Goal: Task Accomplishment & Management: Manage account settings

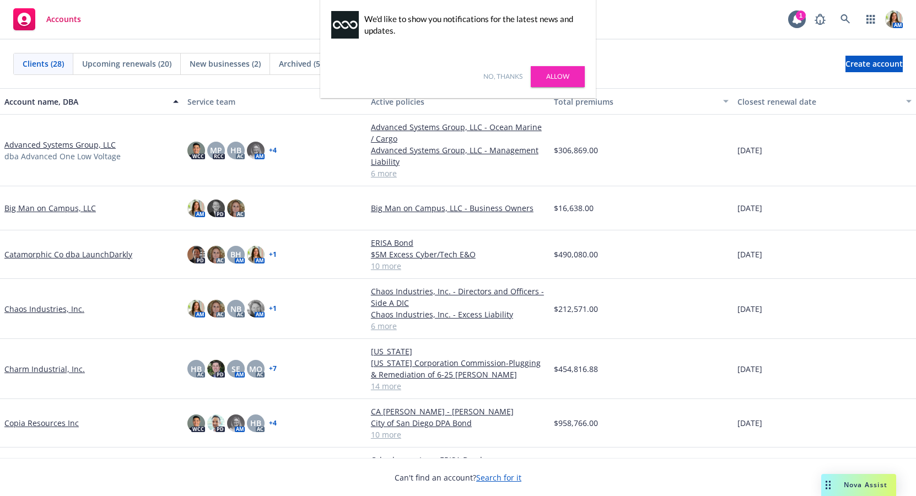
click at [556, 78] on link "Allow" at bounding box center [558, 76] width 54 height 21
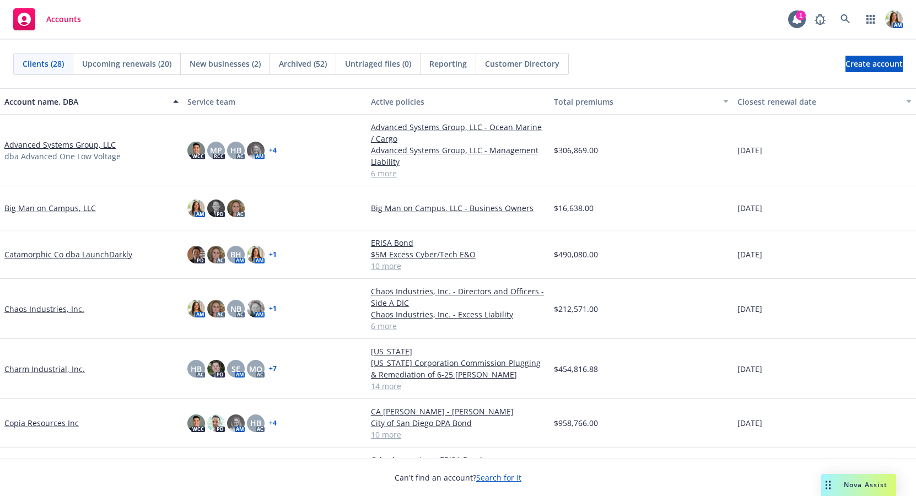
click at [47, 255] on link "Catamorphic Co dba LaunchDarkly" at bounding box center [68, 255] width 128 height 12
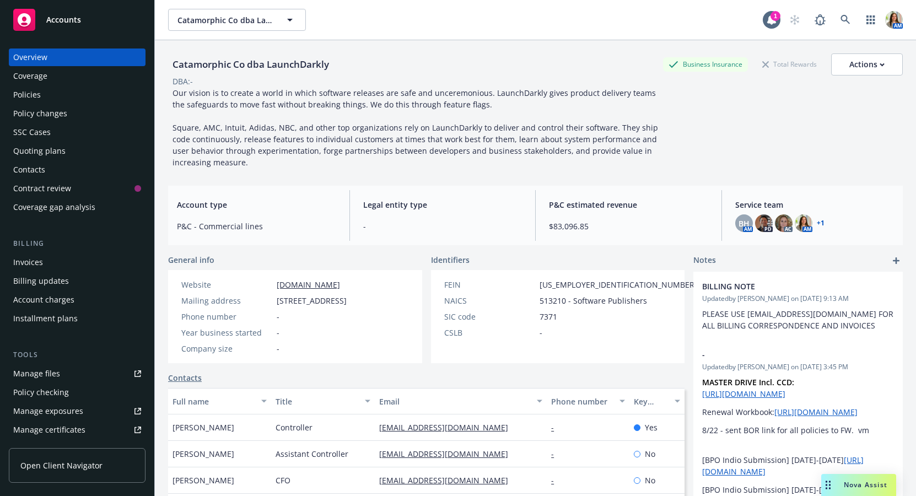
click at [67, 145] on div "Quoting plans" at bounding box center [77, 151] width 128 height 18
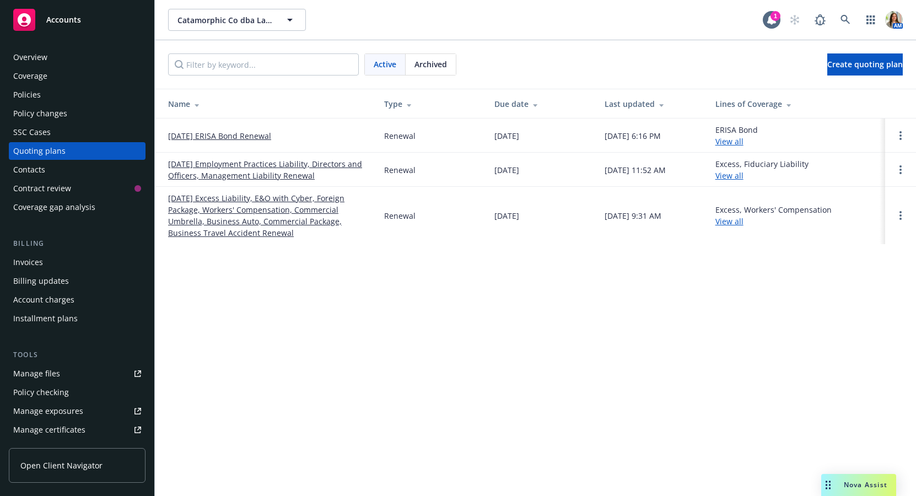
click at [187, 211] on link "[DATE] Excess Liability, E&O with Cyber, Foreign Package, Workers' Compensation…" at bounding box center [267, 215] width 198 height 46
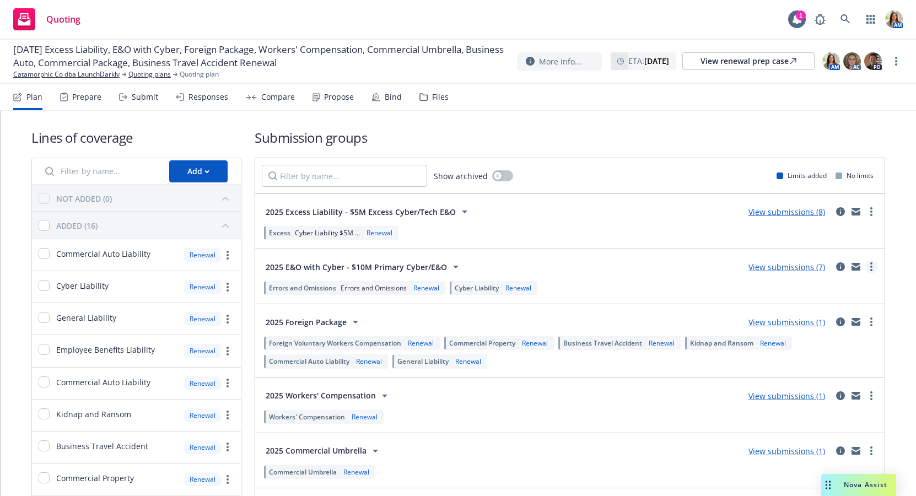
click at [874, 270] on link "more" at bounding box center [871, 266] width 13 height 13
click at [150, 93] on div "Submit" at bounding box center [145, 97] width 26 height 9
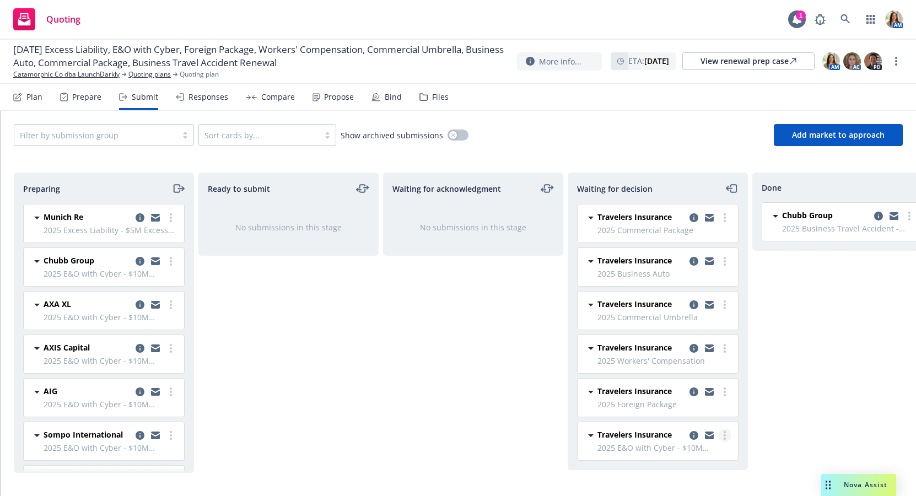
click at [724, 436] on icon "more" at bounding box center [725, 435] width 2 height 9
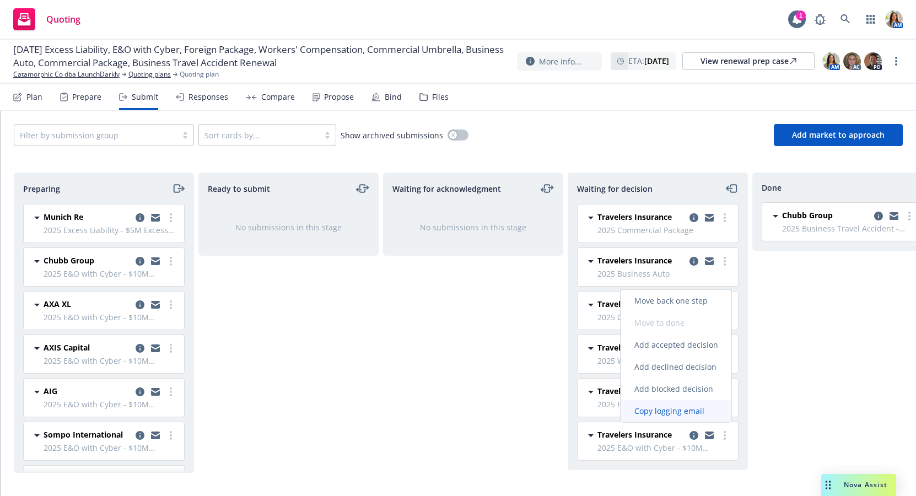
click at [708, 415] on span "Copy logging email" at bounding box center [669, 411] width 96 height 10
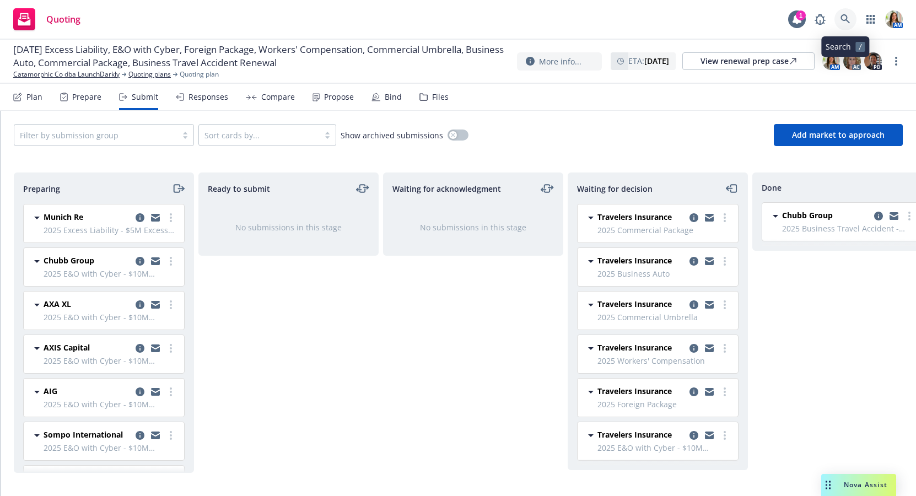
click at [844, 22] on icon at bounding box center [846, 19] width 10 height 10
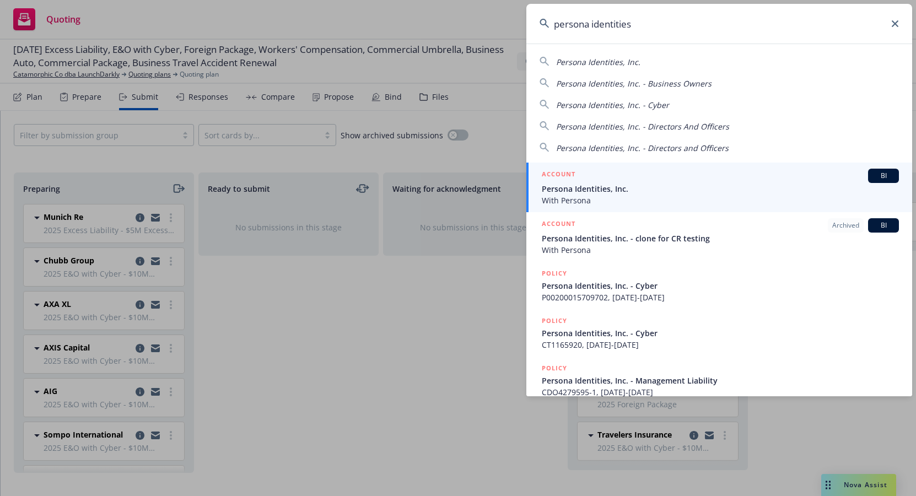
type input "persona identities"
click at [596, 185] on span "Persona Identities, Inc." at bounding box center [720, 189] width 357 height 12
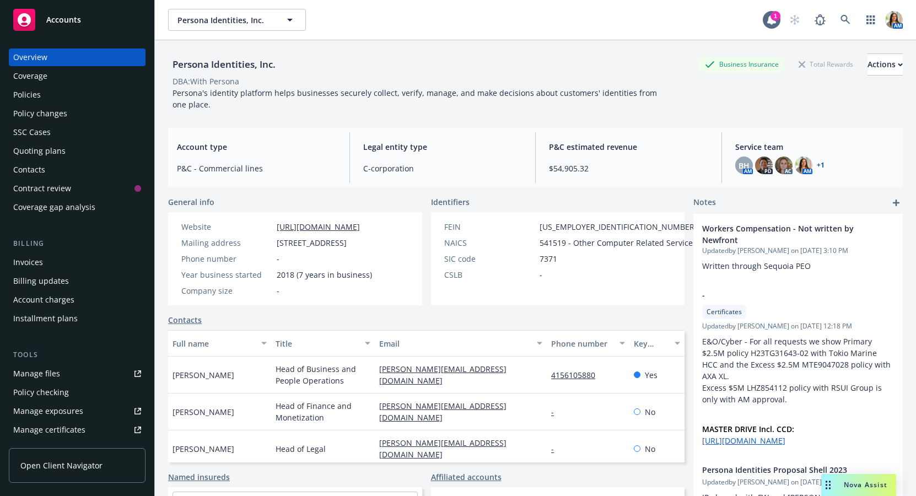
click at [52, 117] on div "Policy changes" at bounding box center [40, 114] width 54 height 18
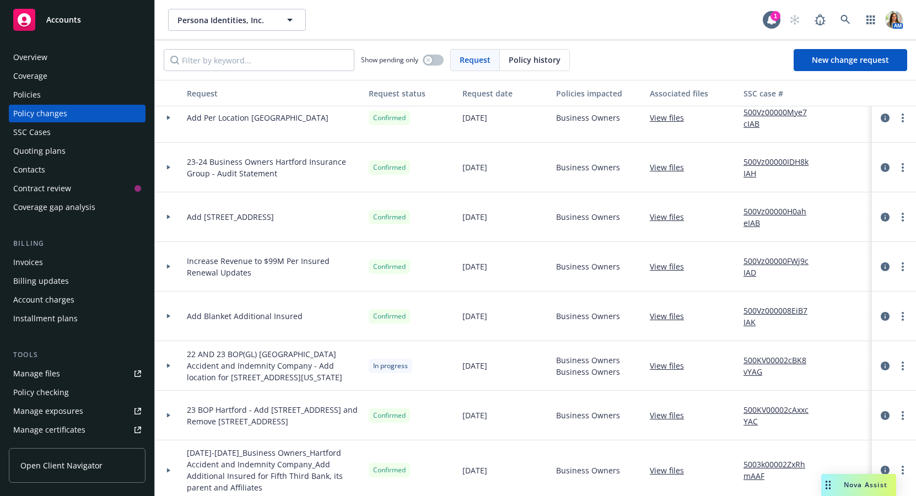
scroll to position [15, 0]
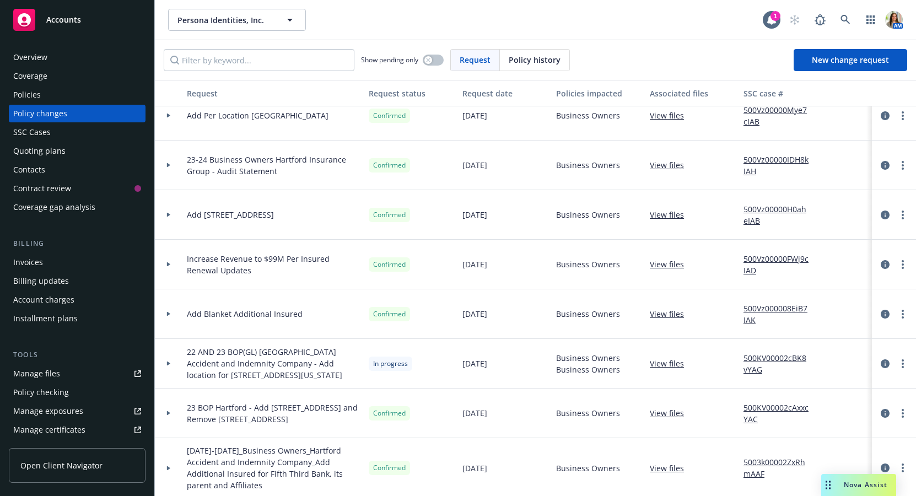
click at [165, 365] on div at bounding box center [169, 364] width 28 height 50
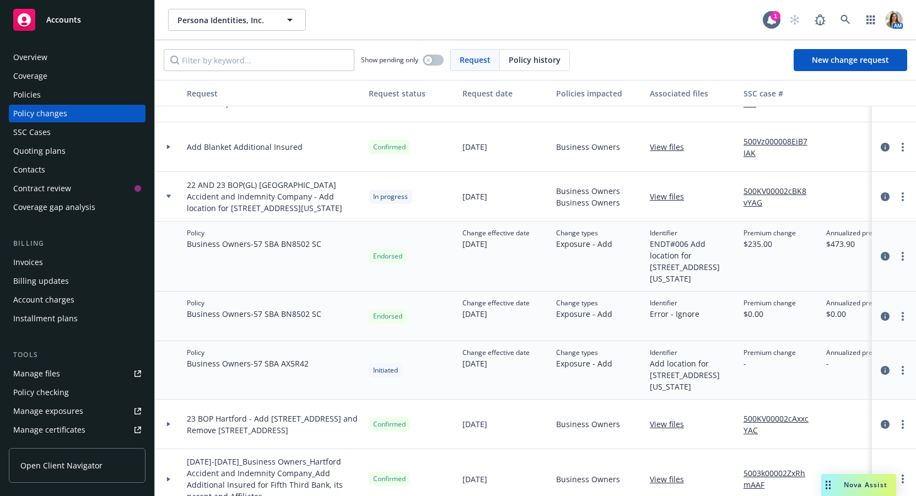
scroll to position [189, 0]
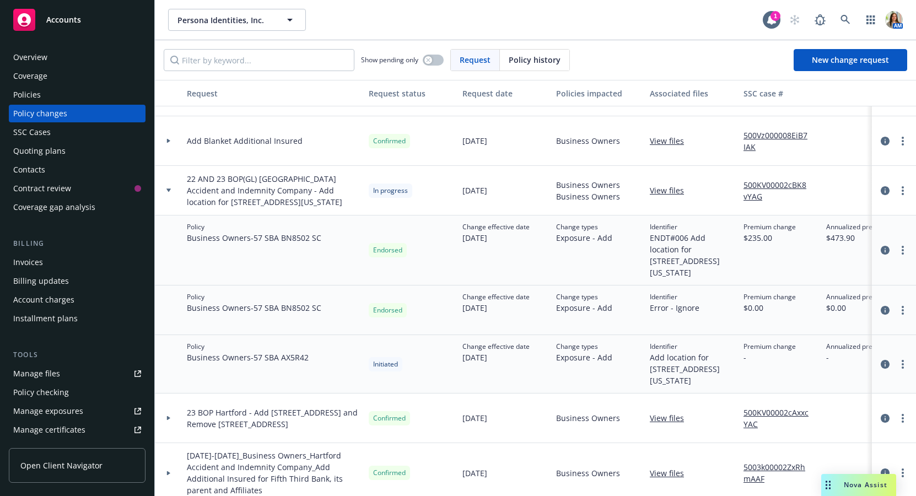
click at [169, 190] on icon at bounding box center [169, 190] width 4 height 3
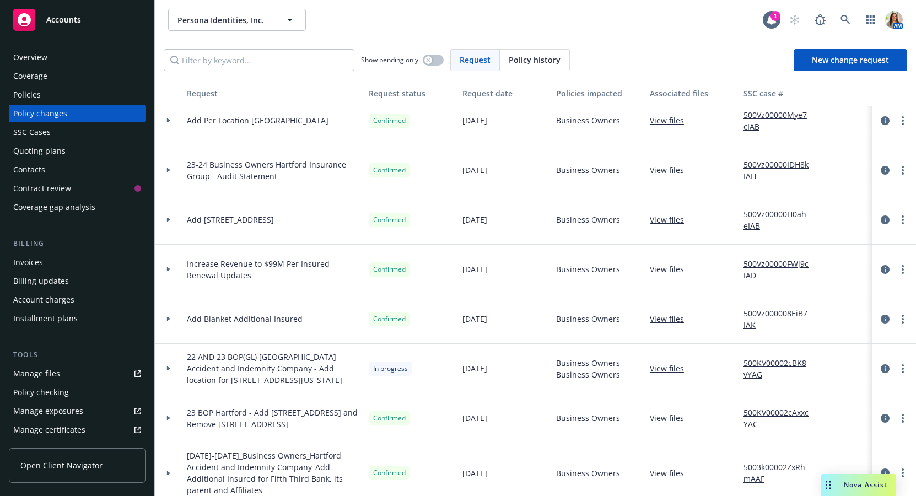
scroll to position [0, 0]
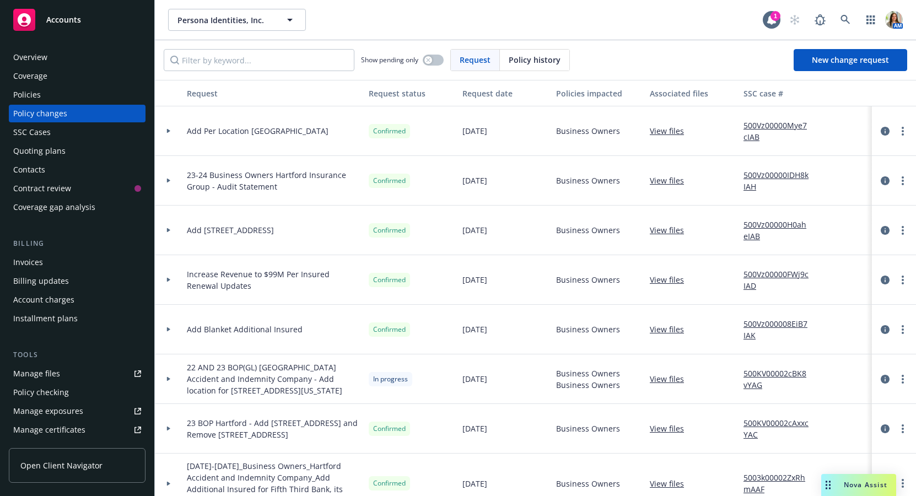
click at [66, 96] on div "Policies" at bounding box center [77, 95] width 128 height 18
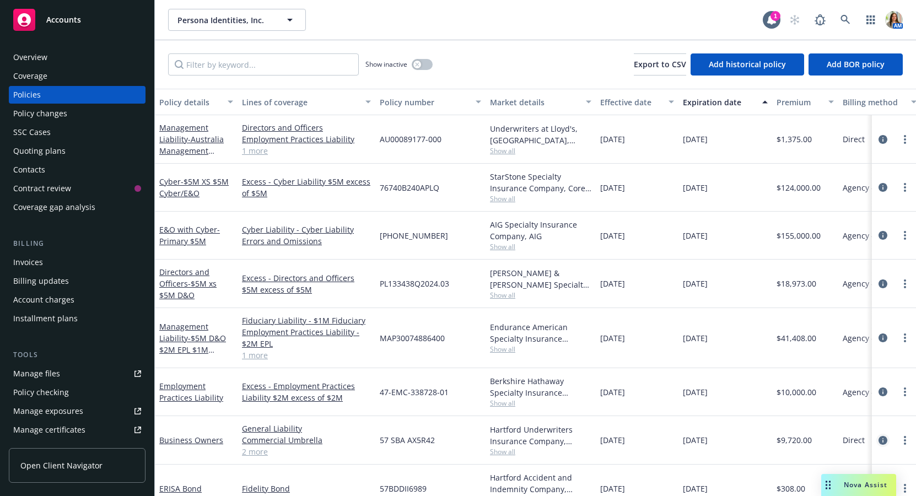
click at [883, 444] on link "circleInformation" at bounding box center [883, 440] width 13 height 13
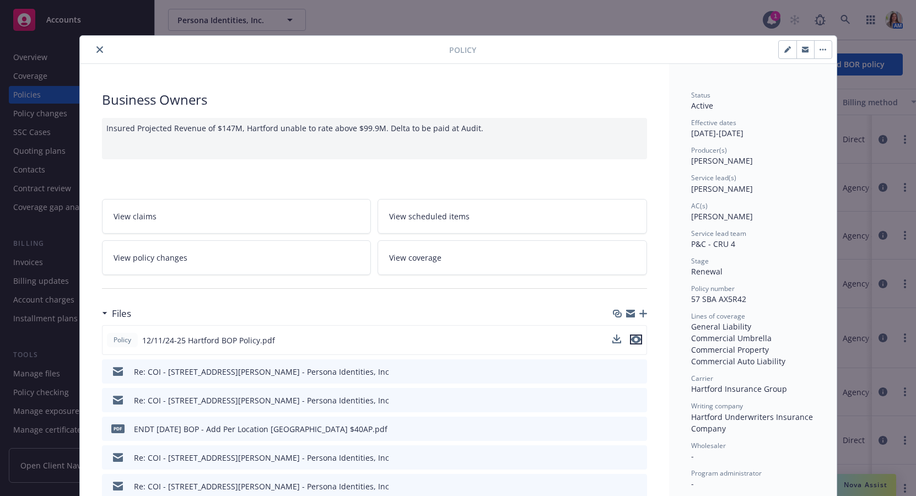
click at [640, 337] on icon "preview file" at bounding box center [636, 340] width 10 height 8
click at [99, 49] on icon "close" at bounding box center [99, 49] width 7 height 7
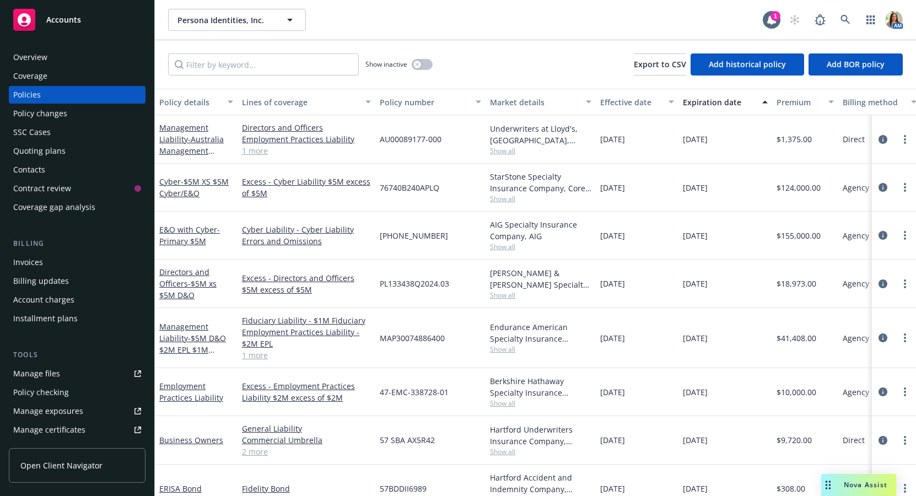
click at [63, 23] on span "Accounts" at bounding box center [63, 19] width 35 height 9
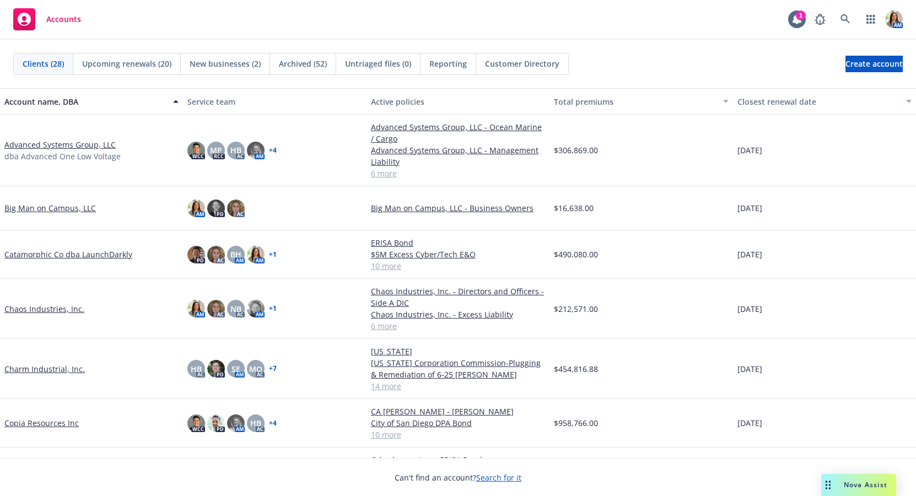
click at [39, 255] on link "Catamorphic Co dba LaunchDarkly" at bounding box center [68, 255] width 128 height 12
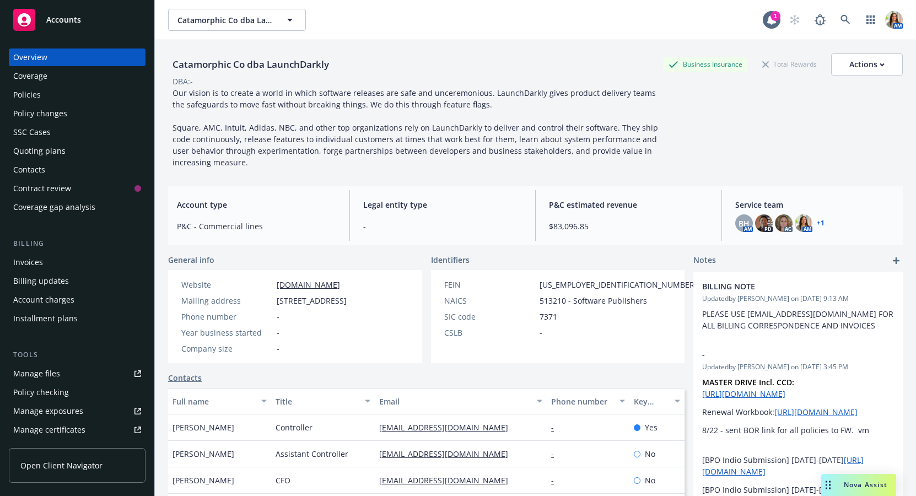
click at [73, 155] on div "Quoting plans" at bounding box center [77, 151] width 128 height 18
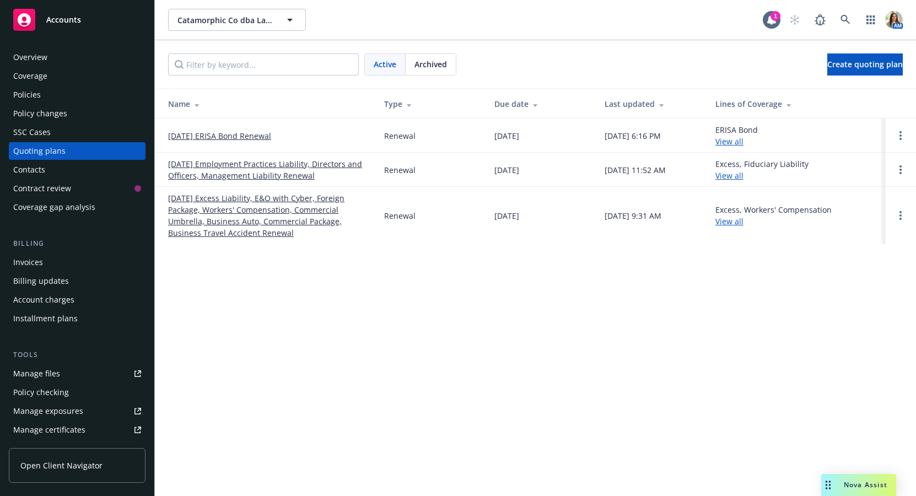
click at [216, 214] on link "[DATE] Excess Liability, E&O with Cyber, Foreign Package, Workers' Compensation…" at bounding box center [267, 215] width 198 height 46
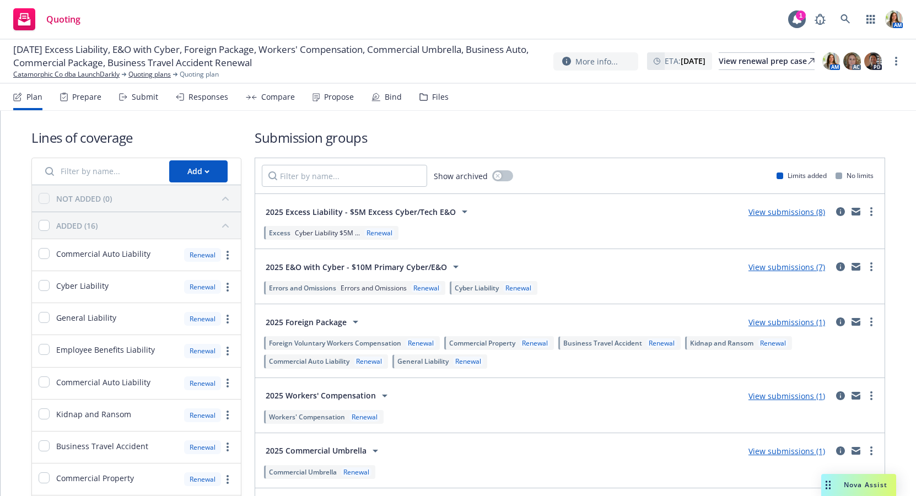
click at [144, 97] on div "Submit" at bounding box center [145, 97] width 26 height 9
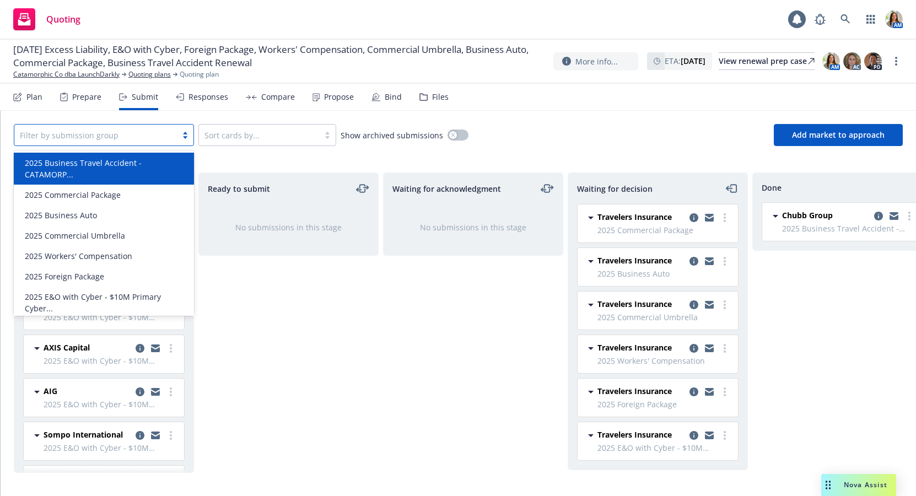
click at [132, 139] on div at bounding box center [96, 134] width 152 height 13
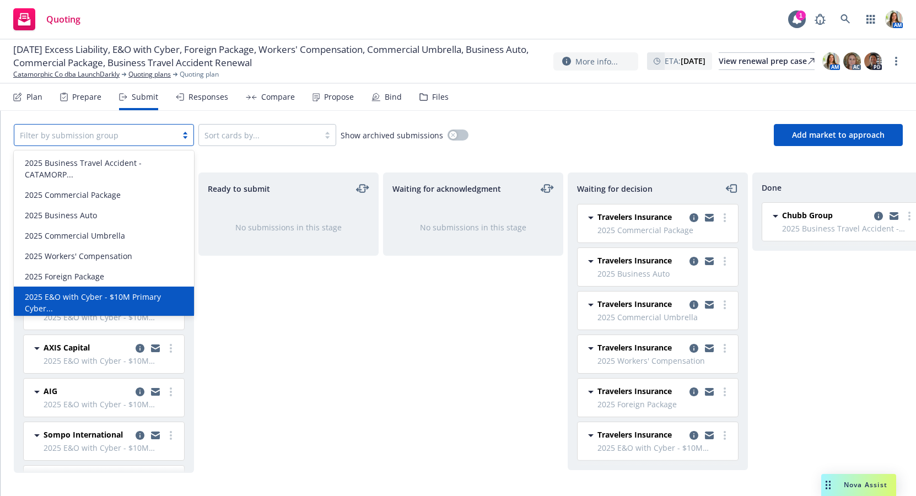
click at [111, 287] on div "2025 E&O with Cyber - $10M Primary Cyber..." at bounding box center [104, 303] width 180 height 32
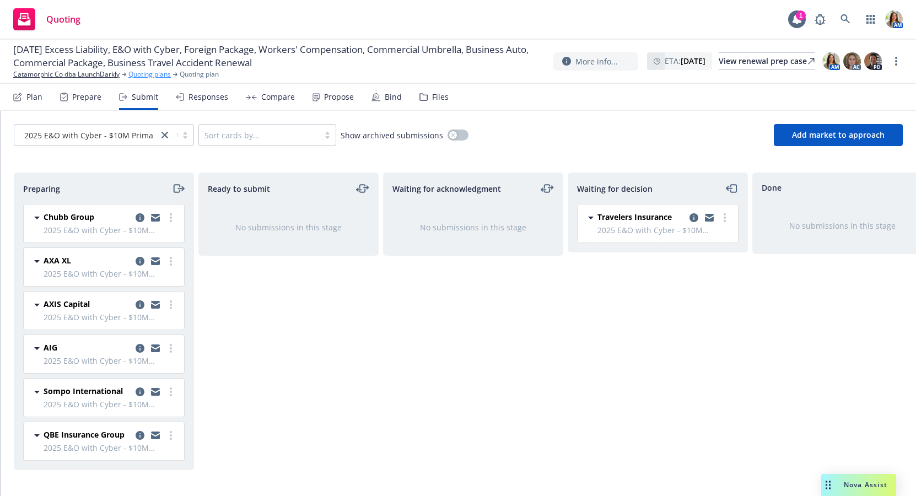
click at [149, 72] on link "Quoting plans" at bounding box center [149, 74] width 42 height 10
click at [171, 435] on icon "more" at bounding box center [171, 435] width 2 height 9
click at [141, 433] on icon "copy logging email" at bounding box center [140, 435] width 9 height 9
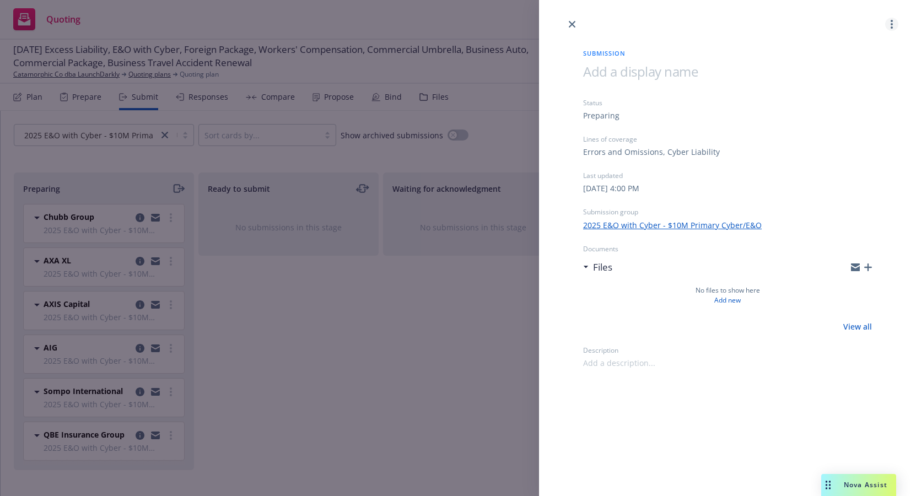
click at [894, 22] on link "more" at bounding box center [891, 24] width 13 height 13
click at [850, 72] on span "Archive submission" at bounding box center [848, 73] width 99 height 10
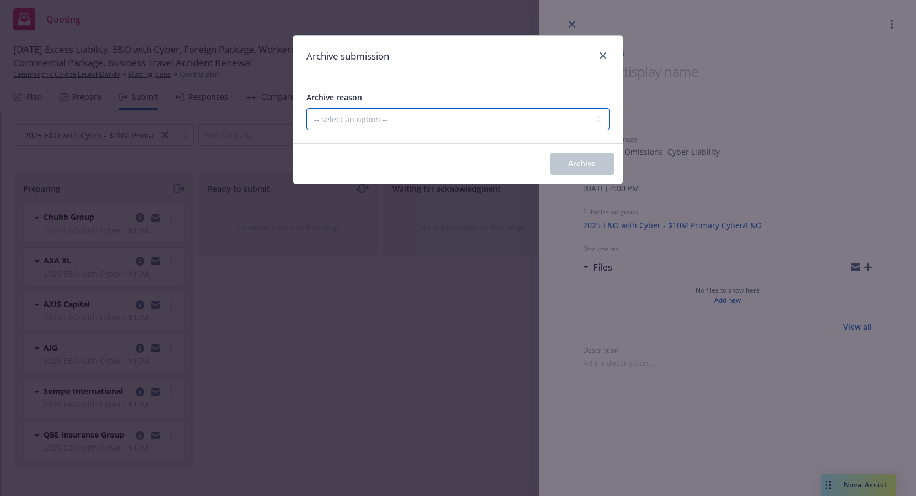
click at [359, 117] on select "-- select an option -- Carrier unresponsive Client decided not to proceed with …" at bounding box center [458, 119] width 303 height 22
select select "OTHER"
click at [307, 108] on select "-- select an option -- Carrier unresponsive Client decided not to proceed with …" at bounding box center [458, 119] width 303 height 22
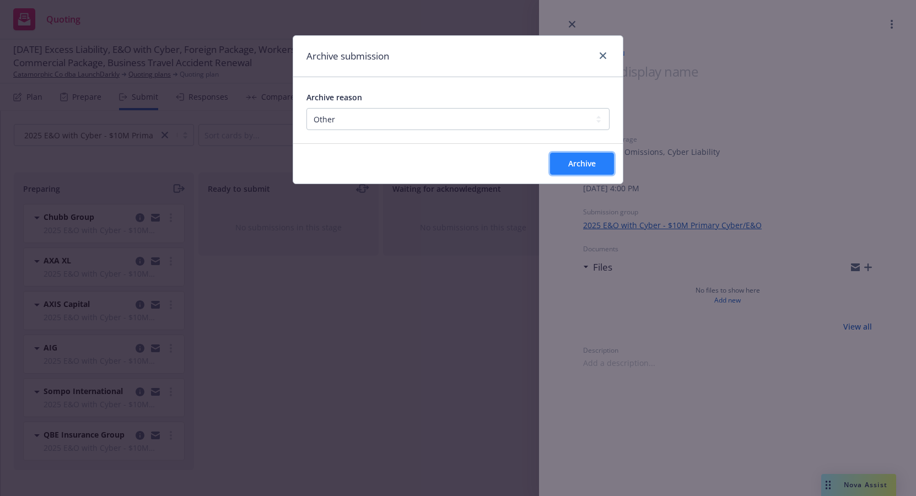
click at [591, 158] on span "Archive" at bounding box center [582, 163] width 28 height 10
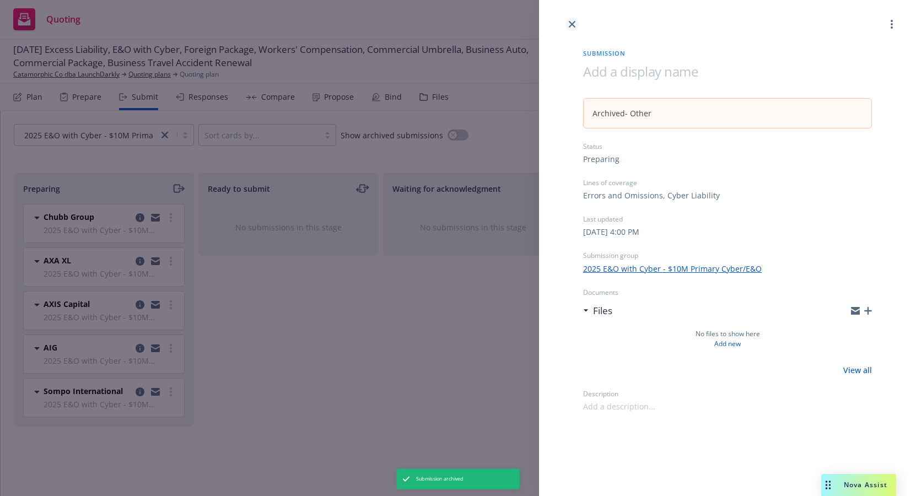
click at [572, 25] on icon "close" at bounding box center [572, 24] width 7 height 7
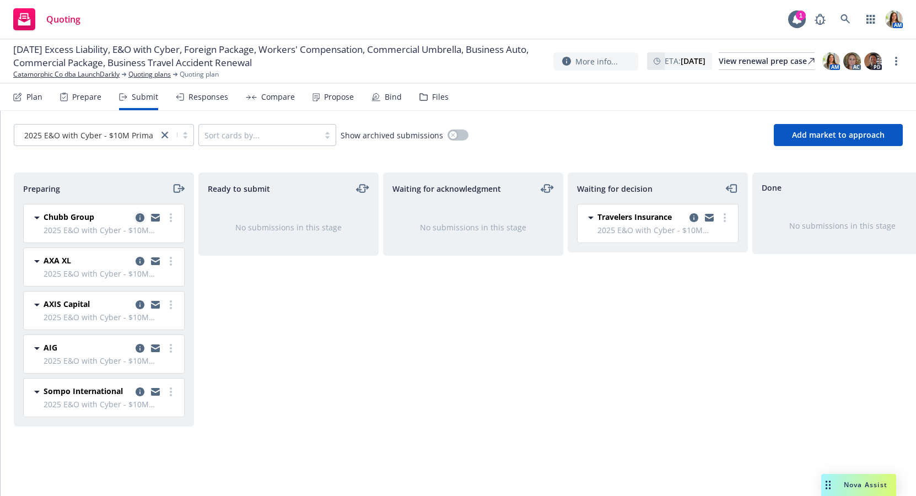
click at [138, 217] on icon "copy logging email" at bounding box center [140, 217] width 9 height 9
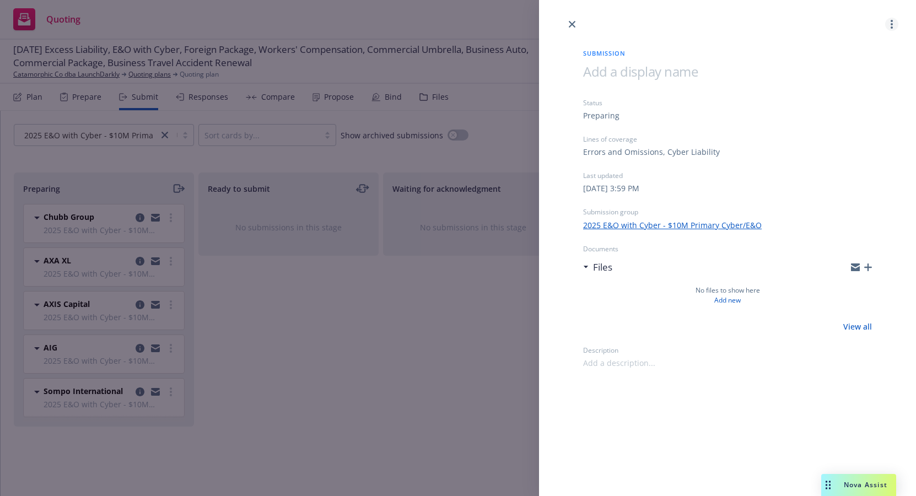
click at [895, 26] on link "more" at bounding box center [891, 24] width 13 height 13
click at [854, 74] on span "Archive submission" at bounding box center [848, 73] width 99 height 10
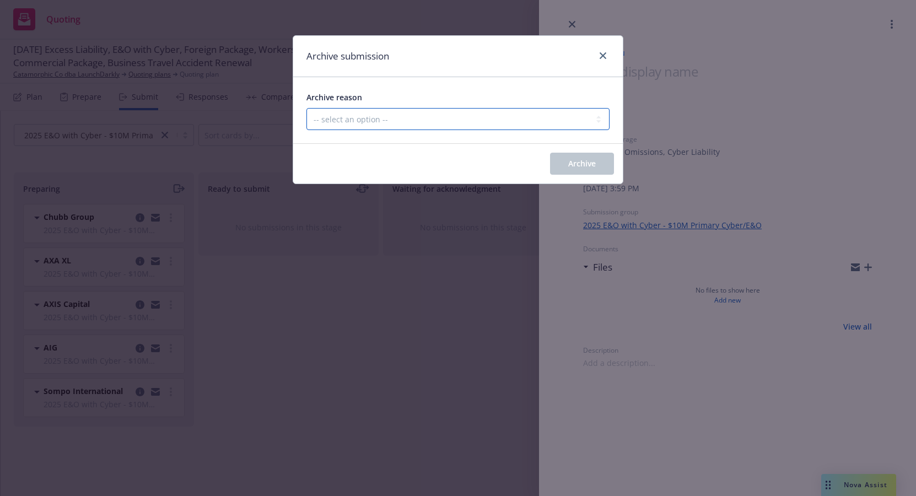
click at [375, 119] on select "-- select an option -- Carrier unresponsive Client decided not to proceed with …" at bounding box center [458, 119] width 303 height 22
select select "OTHER"
click at [307, 108] on select "-- select an option -- Carrier unresponsive Client decided not to proceed with …" at bounding box center [458, 119] width 303 height 22
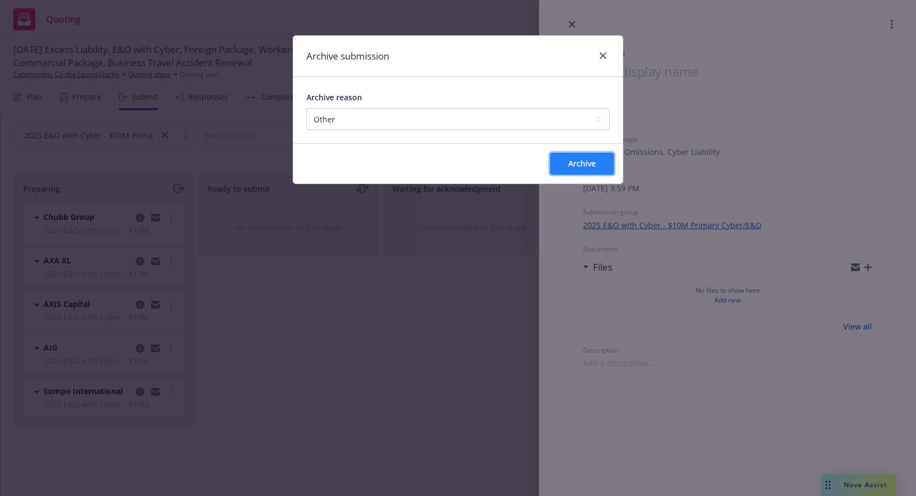
click at [580, 164] on span "Archive" at bounding box center [582, 163] width 28 height 10
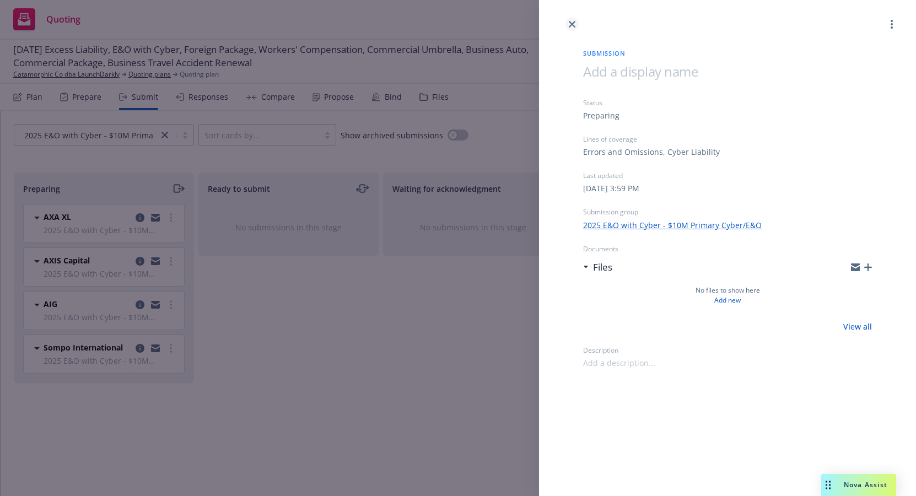
click at [571, 23] on icon "close" at bounding box center [572, 24] width 7 height 7
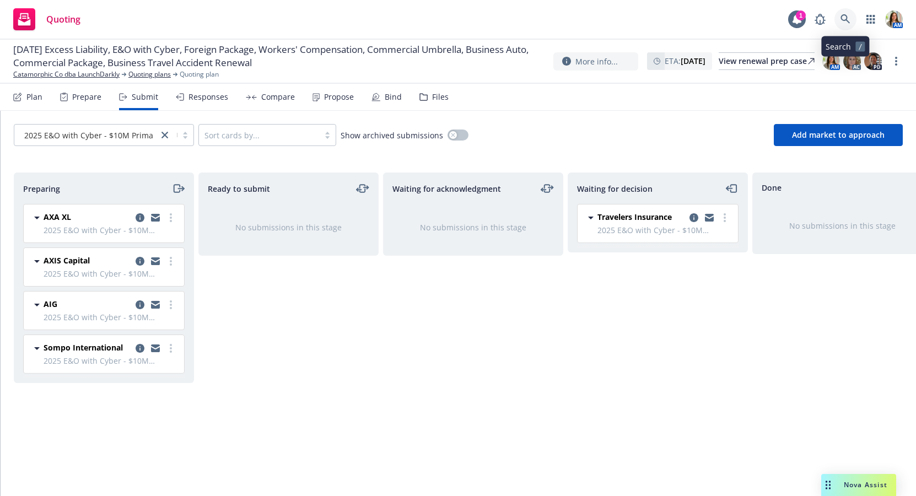
click at [841, 19] on icon at bounding box center [846, 19] width 10 height 10
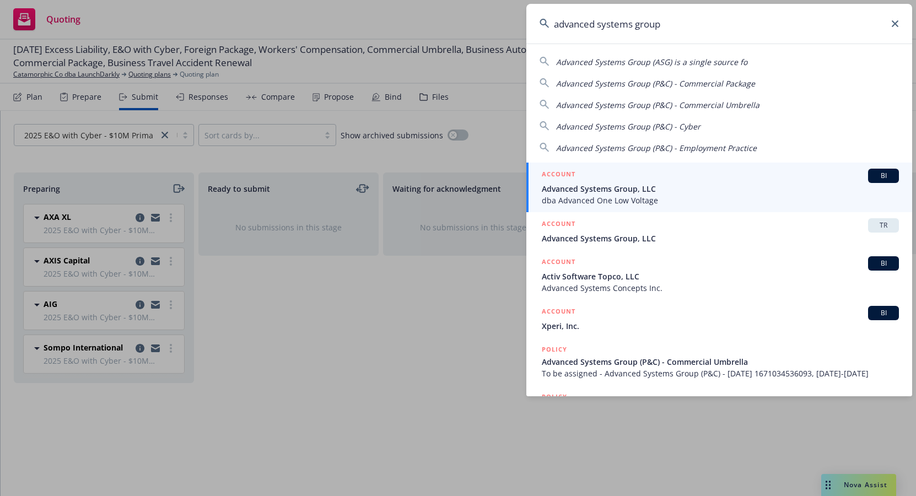
type input "advanced systems group"
click at [632, 175] on div "ACCOUNT BI" at bounding box center [720, 176] width 357 height 14
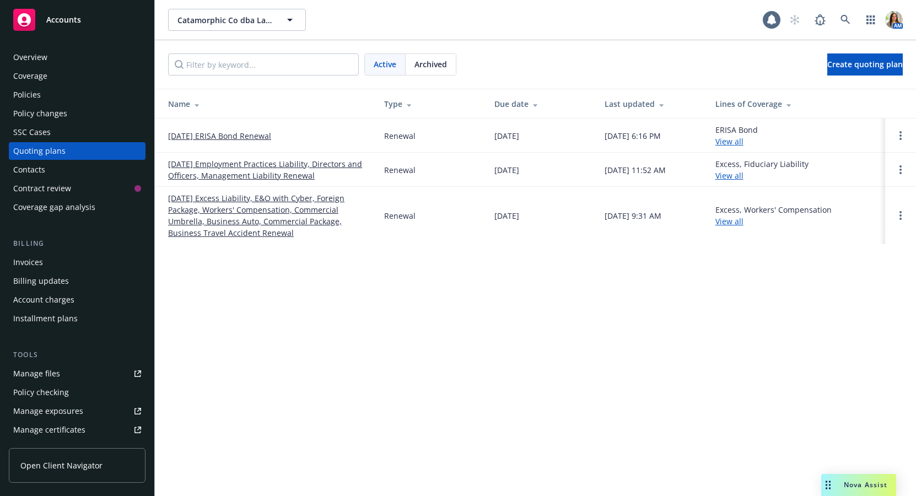
click at [433, 58] on span "Archived" at bounding box center [431, 64] width 33 height 12
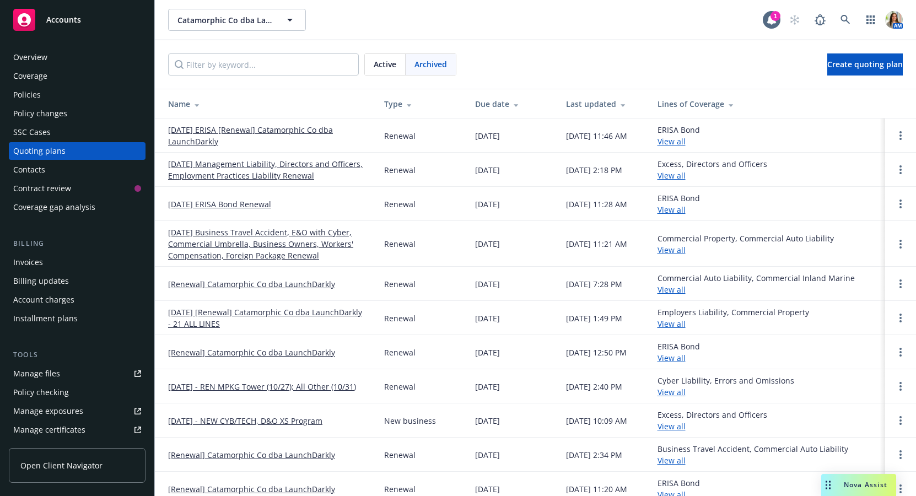
click at [228, 168] on link "[DATE] Management Liability, Directors and Officers, Employment Practices Liabi…" at bounding box center [267, 169] width 198 height 23
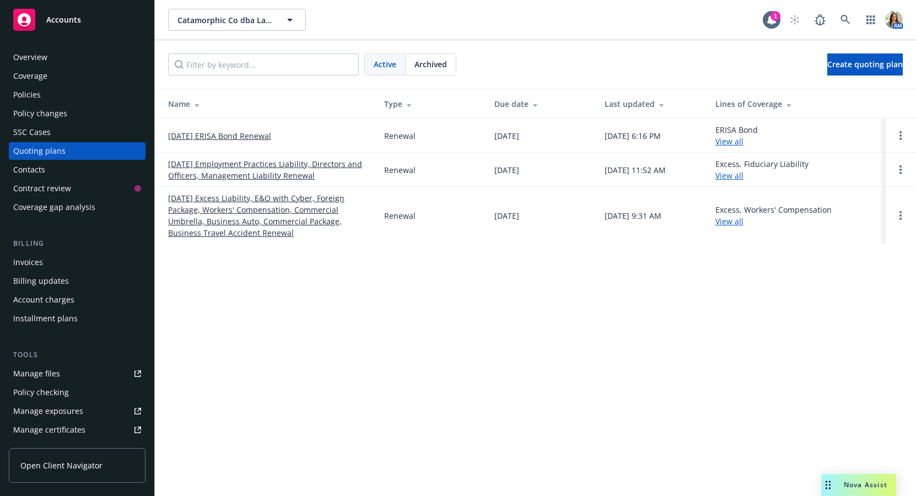
click at [444, 61] on span "Archived" at bounding box center [431, 64] width 33 height 12
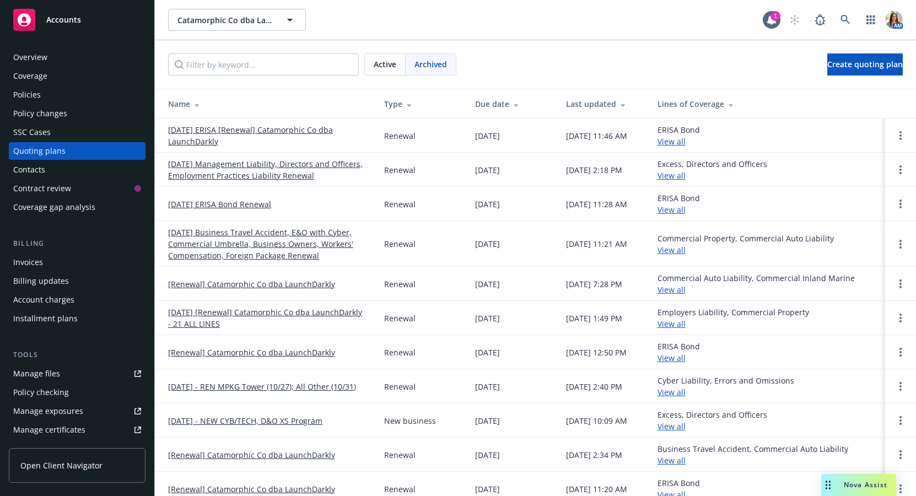
click at [194, 240] on link "[DATE] Business Travel Accident, E&O with Cyber, Commercial Umbrella, Business …" at bounding box center [267, 244] width 198 height 35
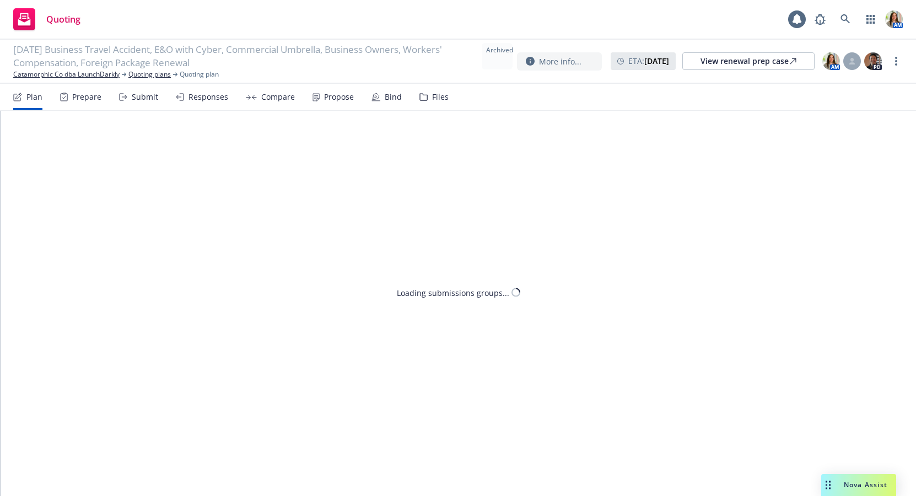
click at [420, 100] on icon at bounding box center [423, 97] width 7 height 7
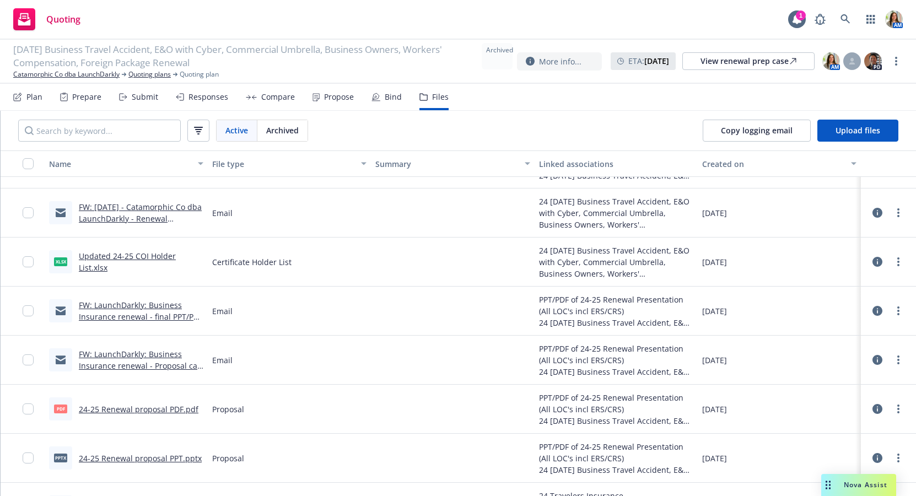
scroll to position [1940, 0]
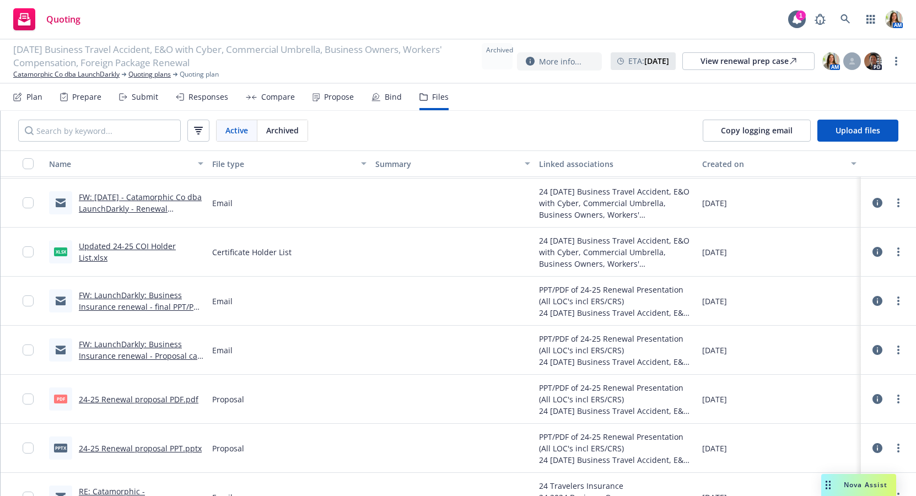
click at [142, 402] on link "24-25 Renewal proposal PDF.pdf" at bounding box center [139, 399] width 120 height 10
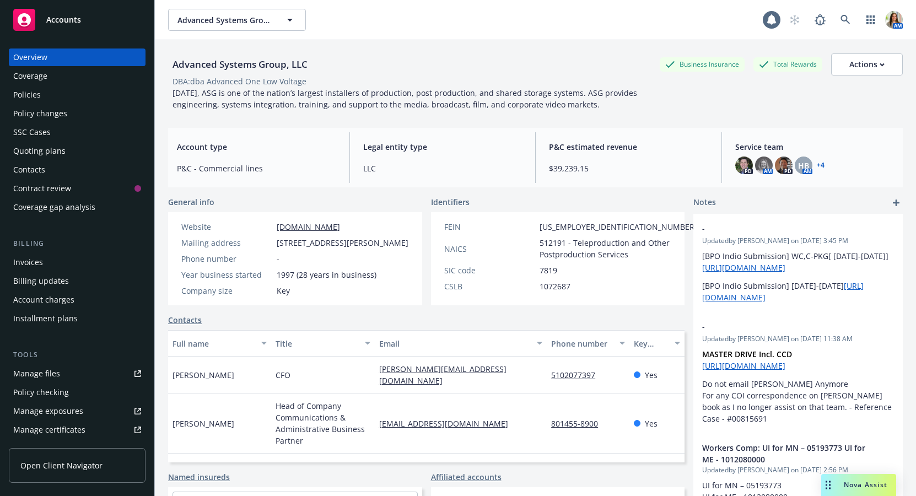
click at [22, 89] on div "Policies" at bounding box center [27, 95] width 28 height 18
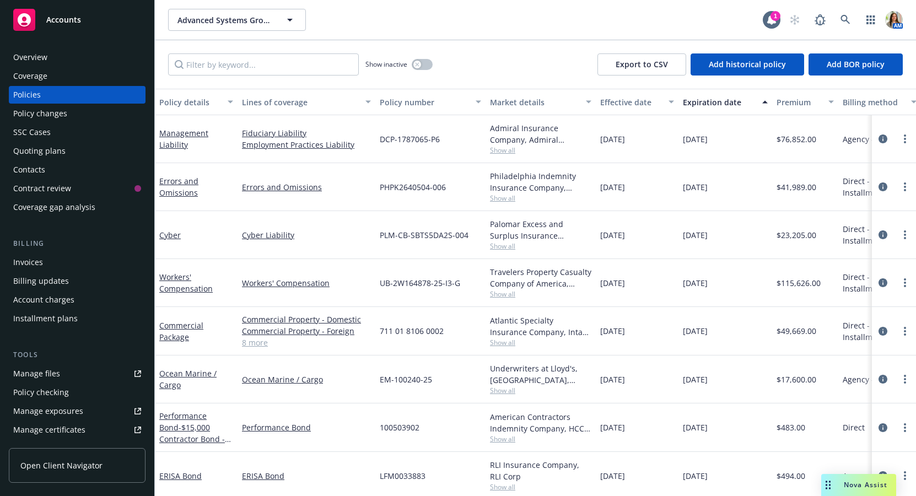
scroll to position [2, 0]
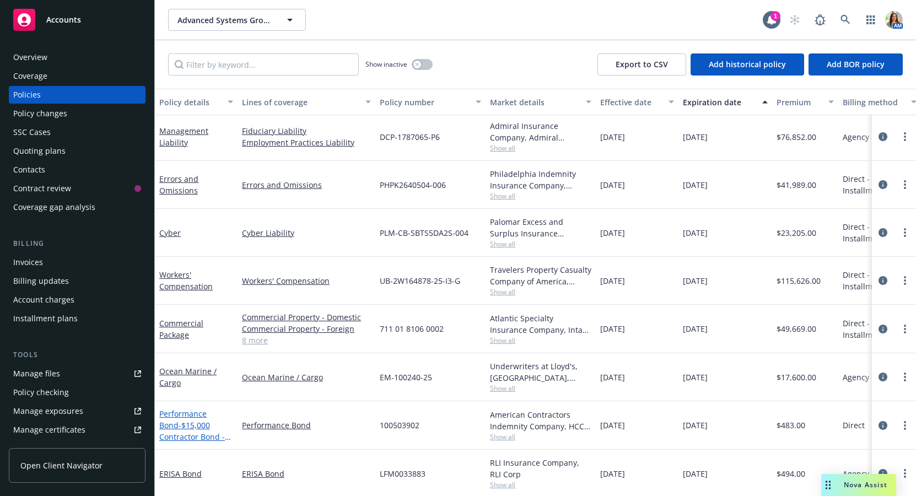
click at [201, 422] on span "- $15,000 Contractor Bond - CSLB" at bounding box center [195, 437] width 72 height 34
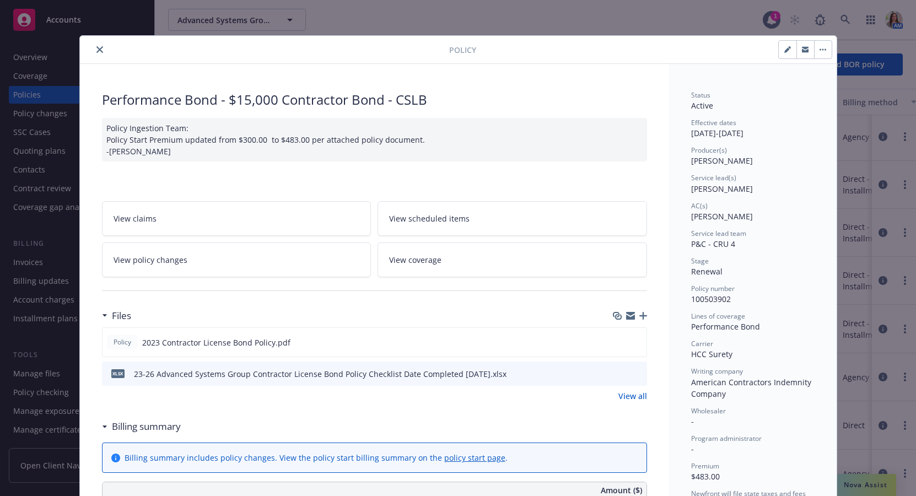
click at [95, 49] on button "close" at bounding box center [99, 49] width 13 height 13
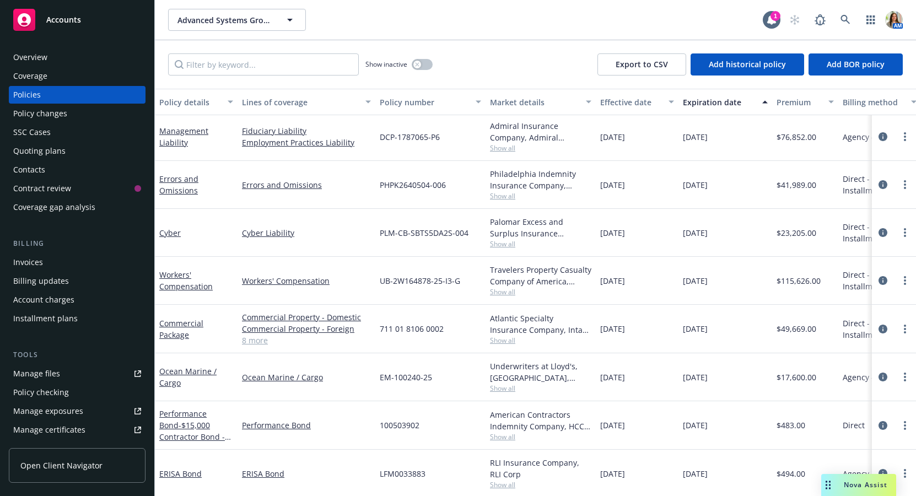
click at [500, 432] on span "Show all" at bounding box center [540, 436] width 101 height 9
click at [340, 439] on div "Performance Bond" at bounding box center [307, 425] width 138 height 49
click at [502, 438] on span "Show all" at bounding box center [540, 436] width 101 height 9
click at [194, 433] on span "- $15,000 Contractor Bond - CSLB" at bounding box center [195, 437] width 72 height 34
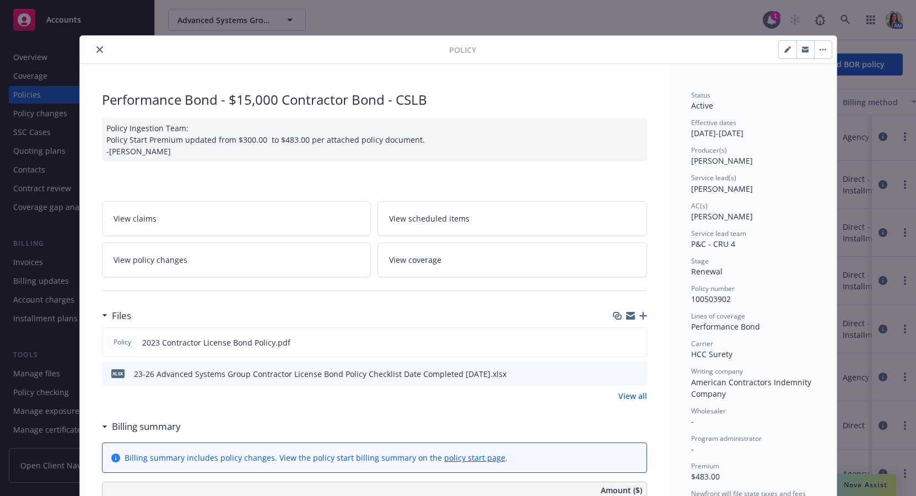
scroll to position [33, 0]
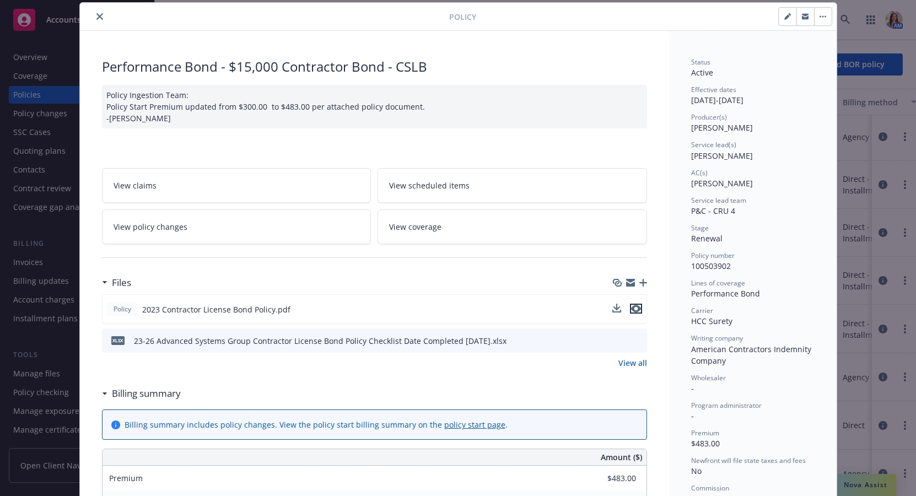
click at [637, 305] on icon "preview file" at bounding box center [636, 309] width 10 height 8
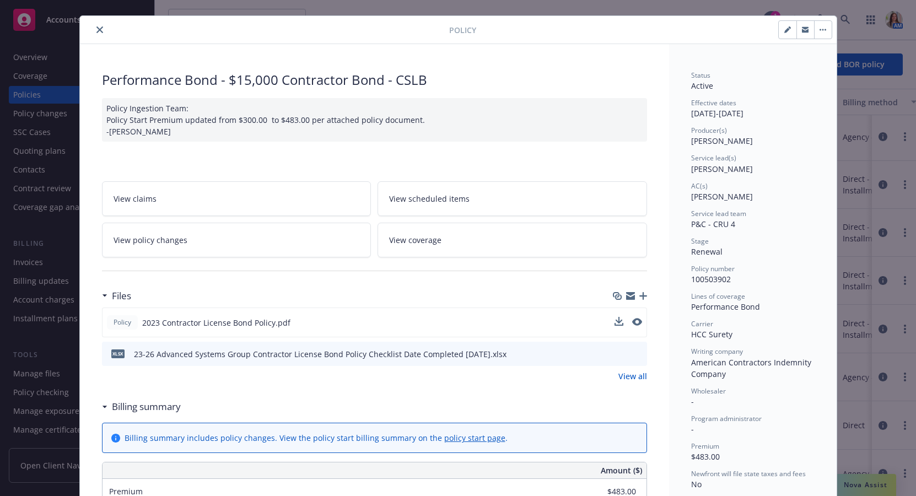
scroll to position [17, 0]
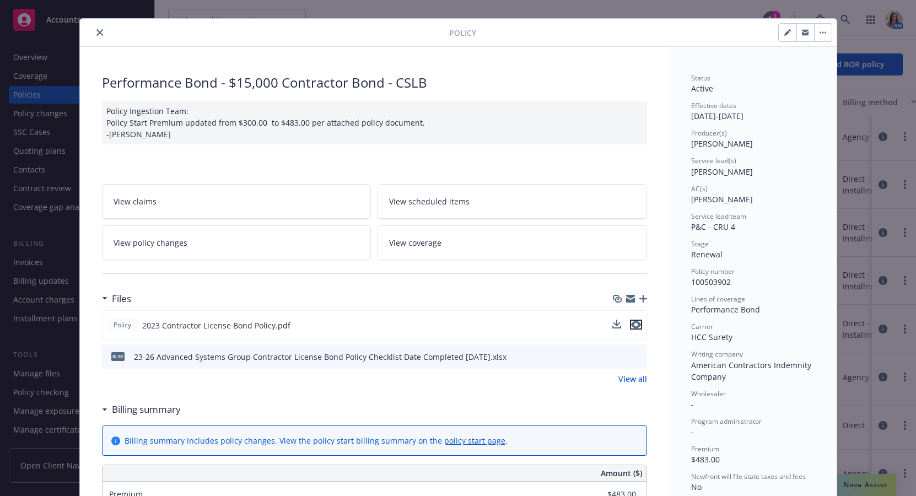
click at [635, 324] on icon "preview file" at bounding box center [636, 325] width 10 height 8
click at [784, 35] on button "button" at bounding box center [788, 33] width 18 height 18
select select "RENEWAL"
select select "other"
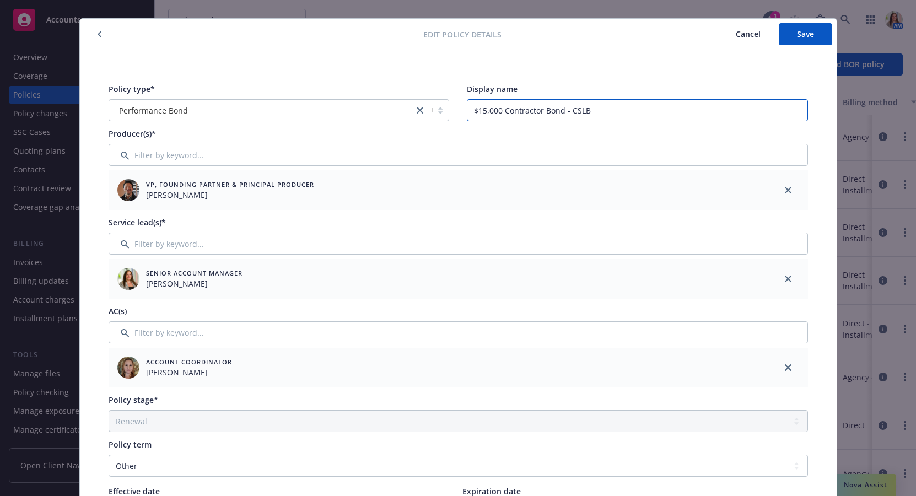
click at [482, 112] on input "$15,000 Contractor Bond - CSLB" at bounding box center [637, 110] width 341 height 22
type input "$25,000 Contractor Bond - CSLB"
click at [813, 35] on span "Save" at bounding box center [805, 34] width 17 height 10
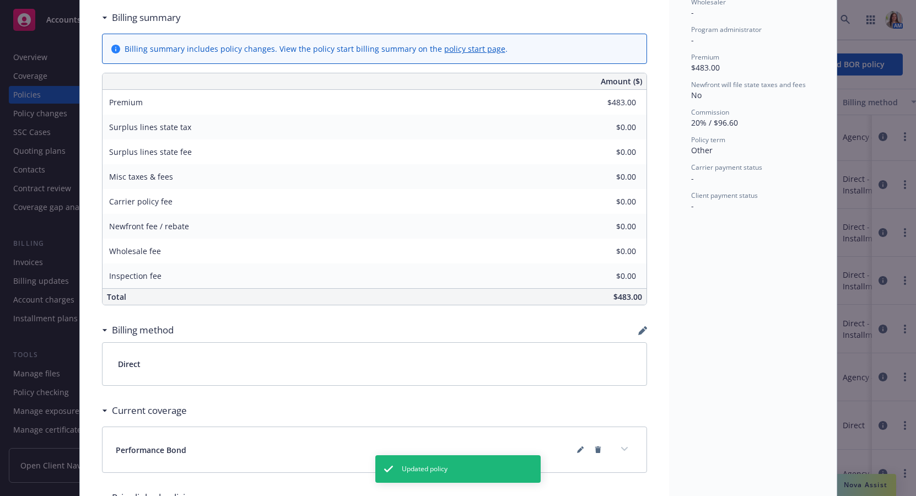
scroll to position [468, 0]
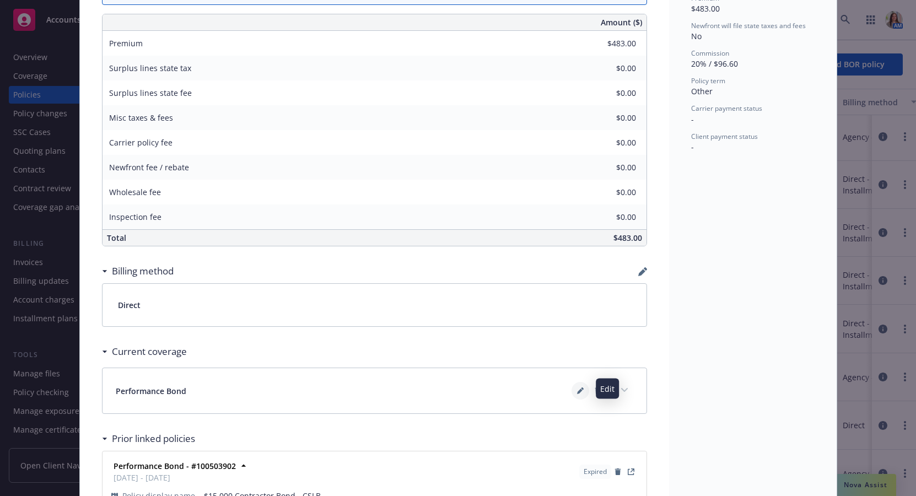
click at [573, 387] on button at bounding box center [581, 391] width 18 height 18
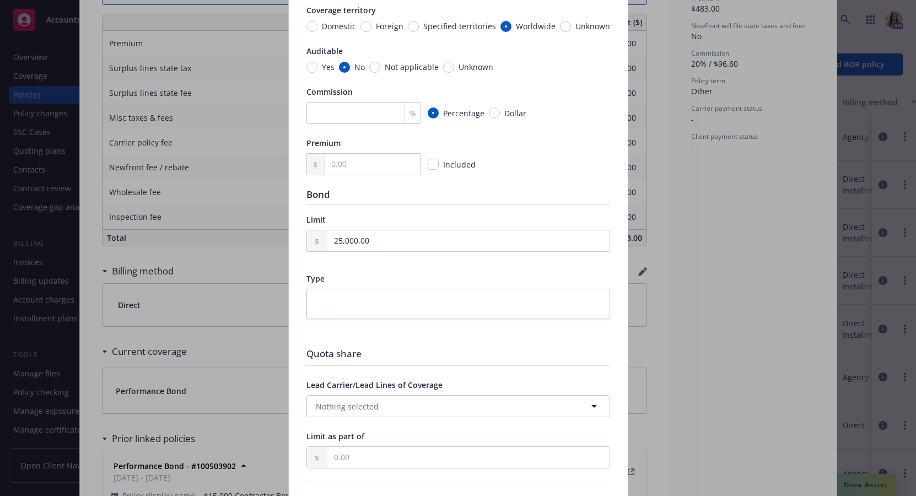
scroll to position [383, 0]
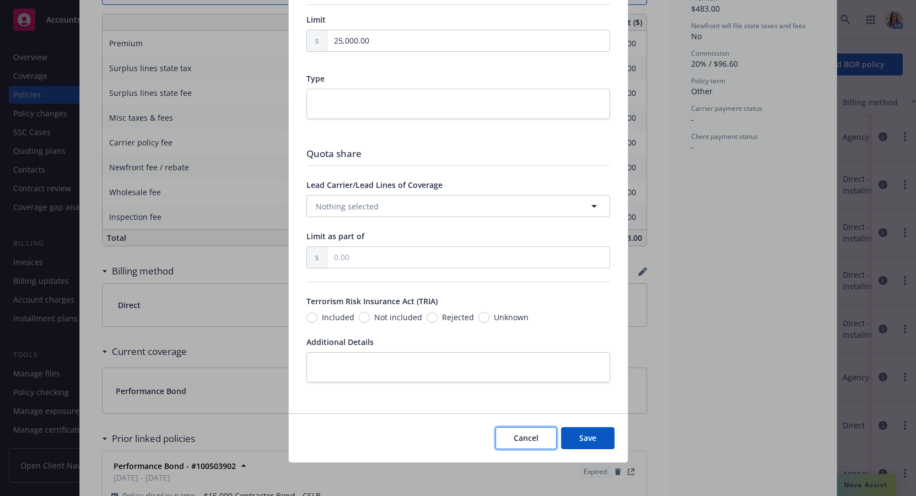
click at [520, 446] on button "Cancel" at bounding box center [526, 438] width 61 height 22
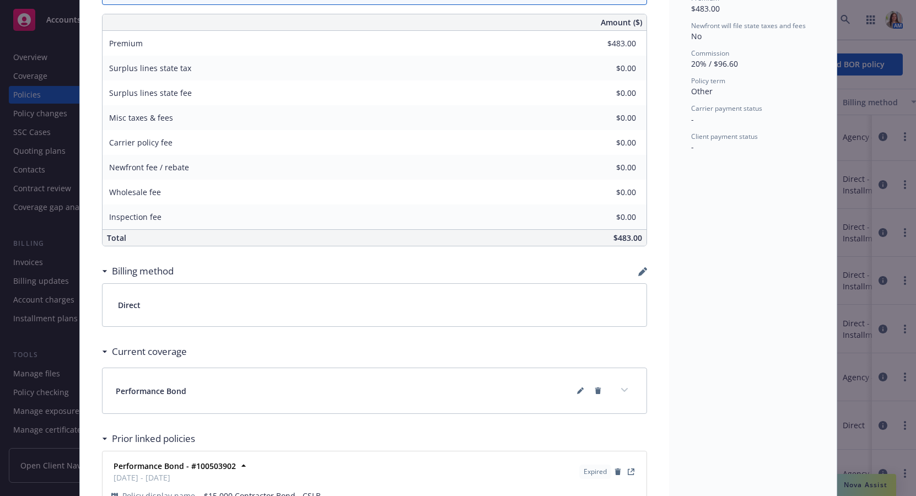
scroll to position [0, 0]
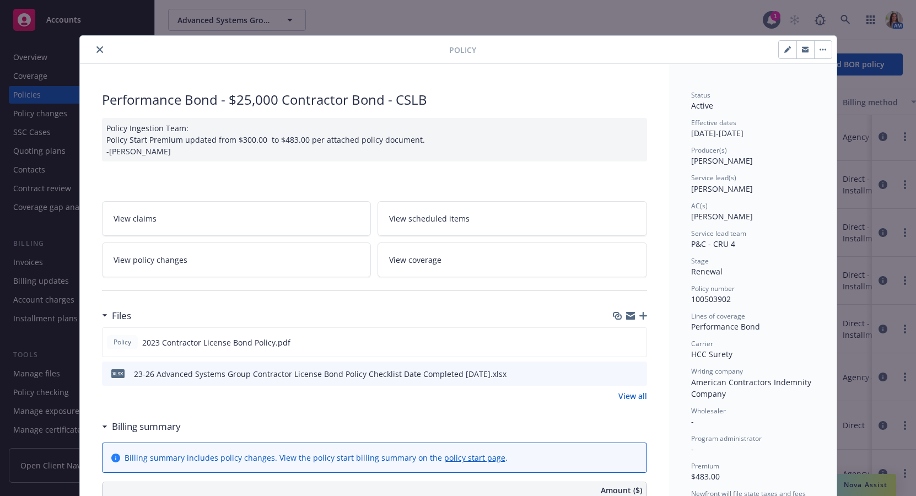
click at [96, 47] on icon "close" at bounding box center [99, 49] width 7 height 7
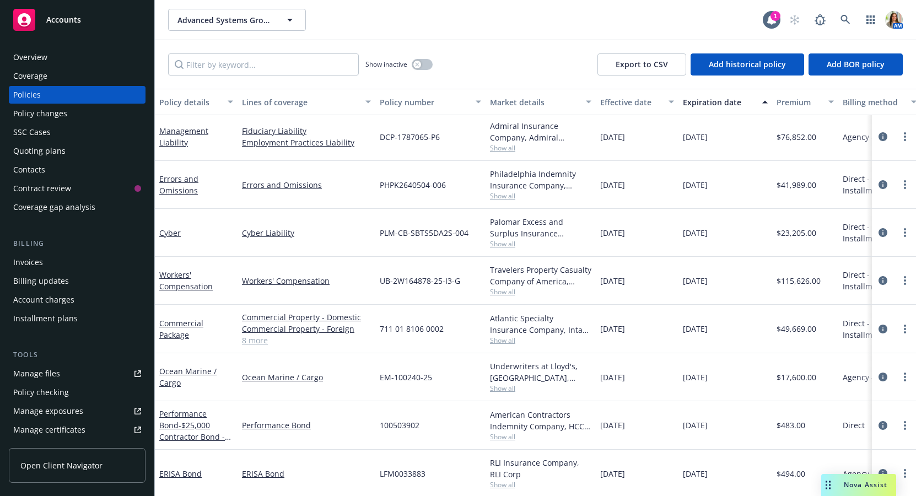
click at [497, 432] on span "Show all" at bounding box center [540, 436] width 101 height 9
click at [903, 425] on link "more" at bounding box center [905, 425] width 13 height 13
click at [727, 419] on div "06/30/2026" at bounding box center [726, 425] width 94 height 49
click at [503, 436] on span "Show all" at bounding box center [540, 436] width 101 height 9
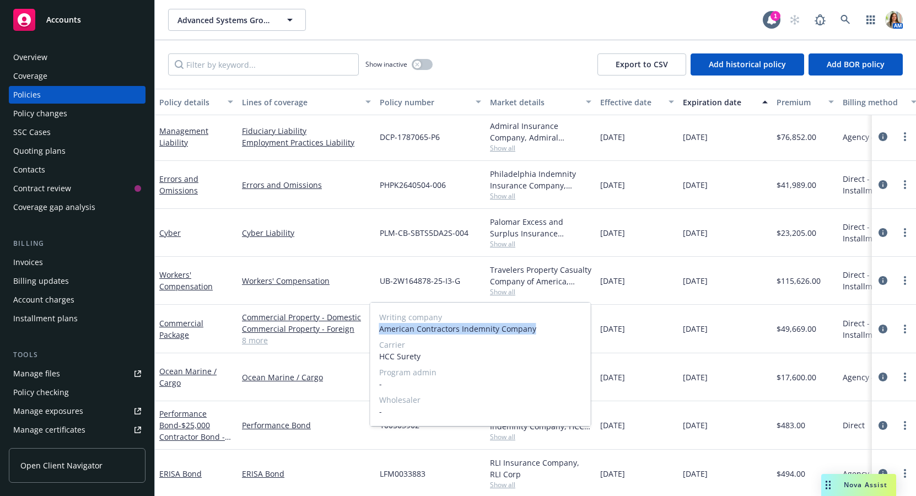
drag, startPoint x: 379, startPoint y: 330, endPoint x: 535, endPoint y: 332, distance: 155.5
click at [535, 332] on span "American Contractors Indemnity Company" at bounding box center [480, 329] width 203 height 12
copy span "American Contractors Indemnity Company"
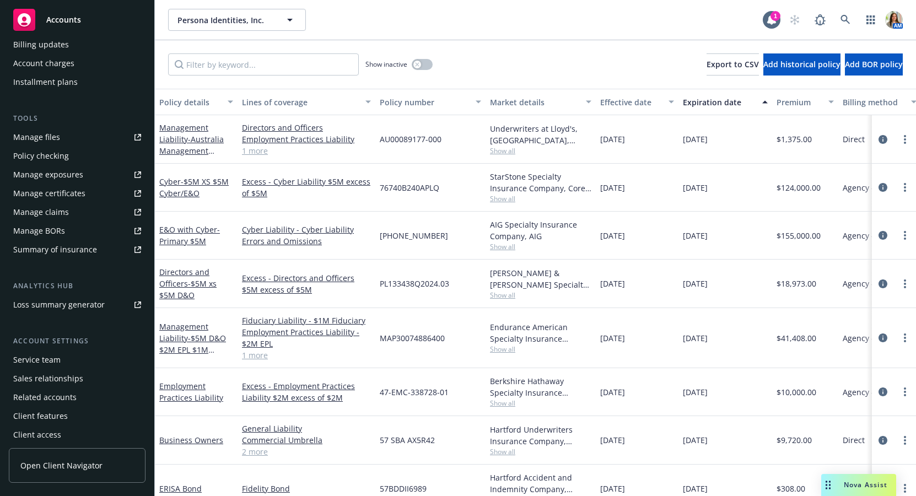
scroll to position [240, 0]
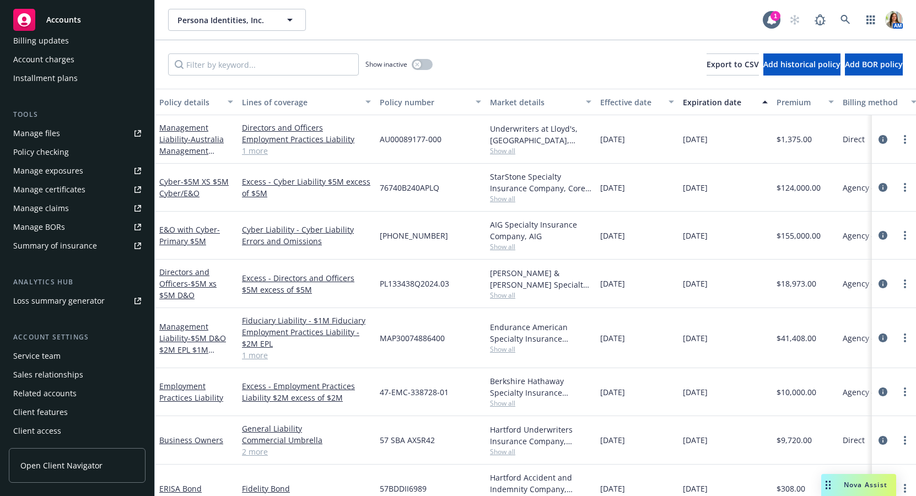
click at [73, 415] on div "Client features" at bounding box center [77, 413] width 128 height 18
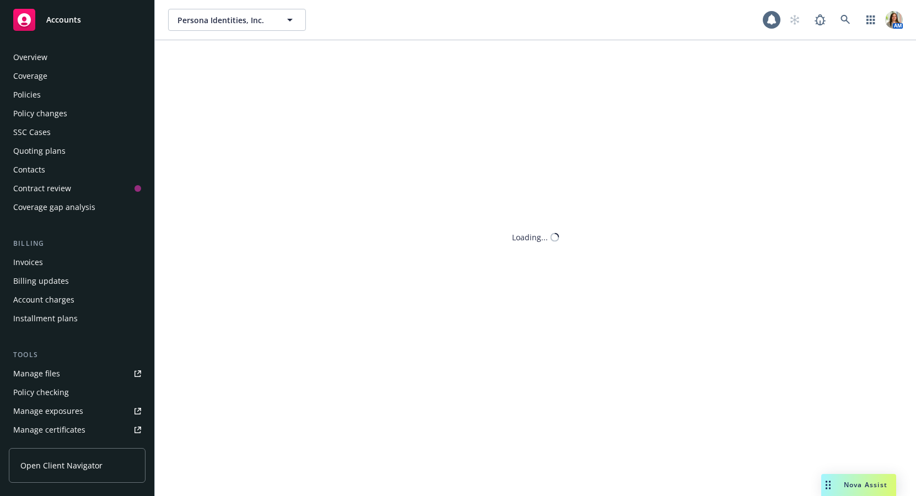
scroll to position [240, 0]
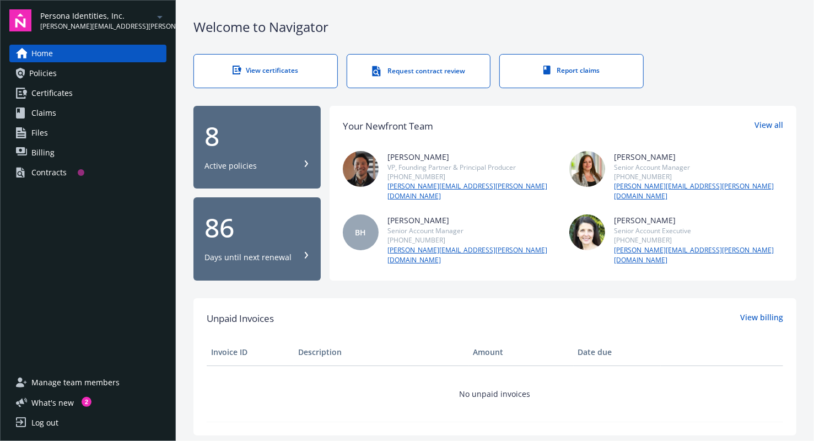
click at [78, 175] on span at bounding box center [81, 172] width 7 height 7
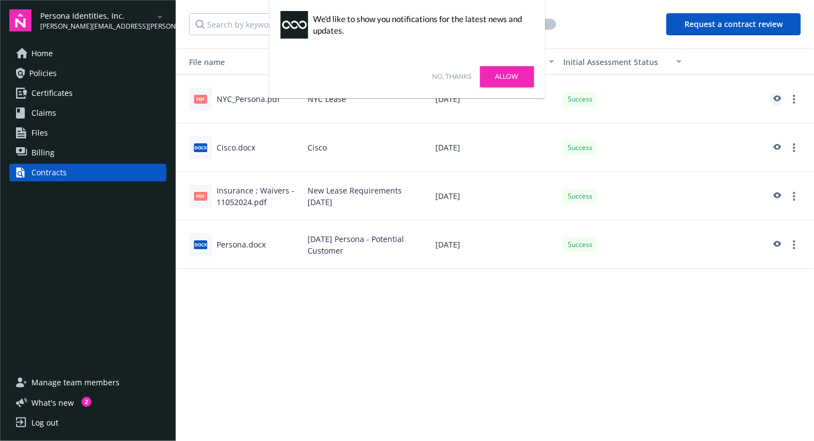
click at [777, 99] on icon "preview" at bounding box center [777, 99] width 10 height 8
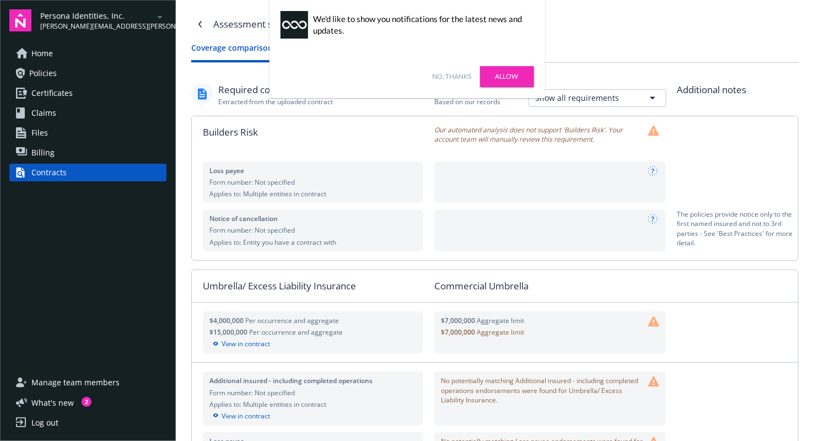
click at [445, 79] on link "No, thanks" at bounding box center [452, 77] width 39 height 10
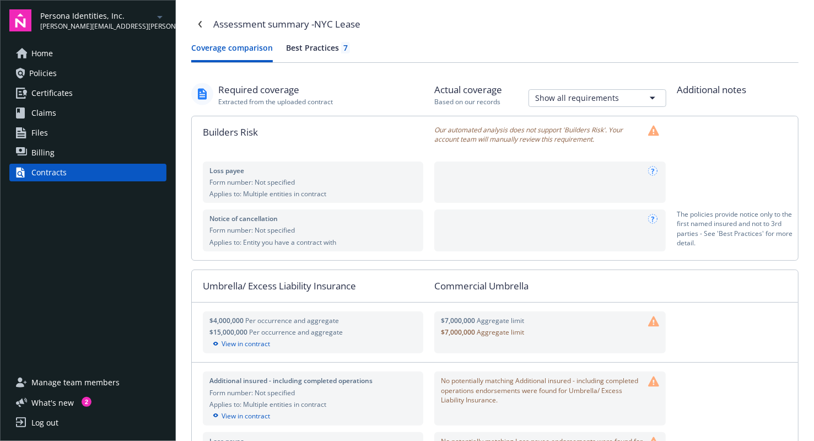
click at [237, 49] on button "Coverage comparison" at bounding box center [232, 52] width 82 height 20
click at [198, 20] on link "Navigate back" at bounding box center [200, 24] width 18 height 18
